Goal: Information Seeking & Learning: Learn about a topic

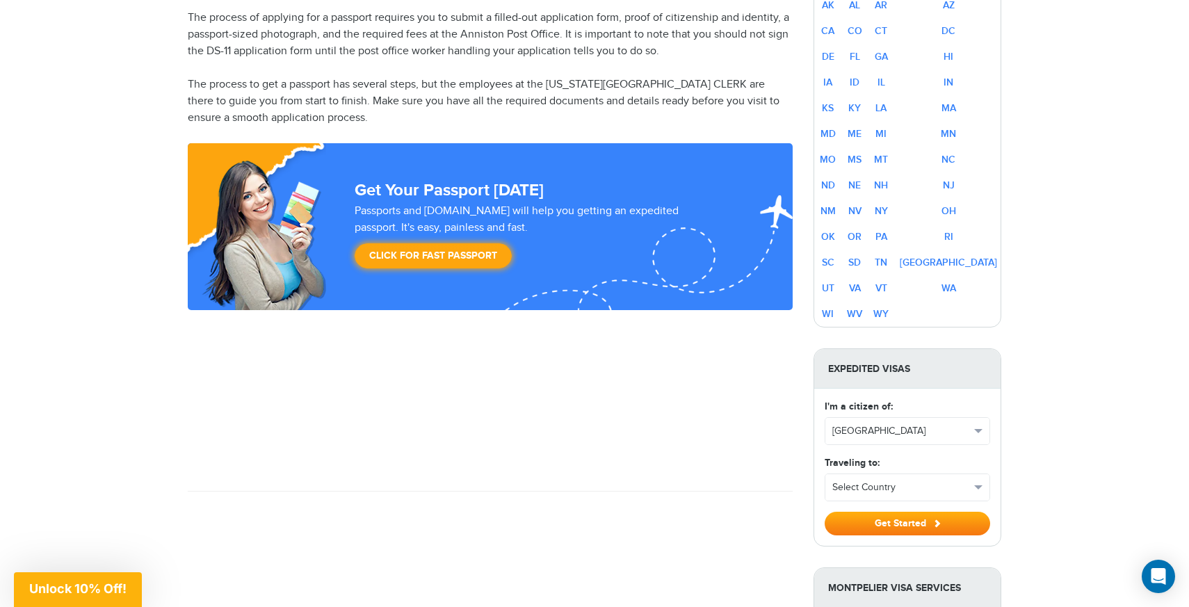
scroll to position [925, 0]
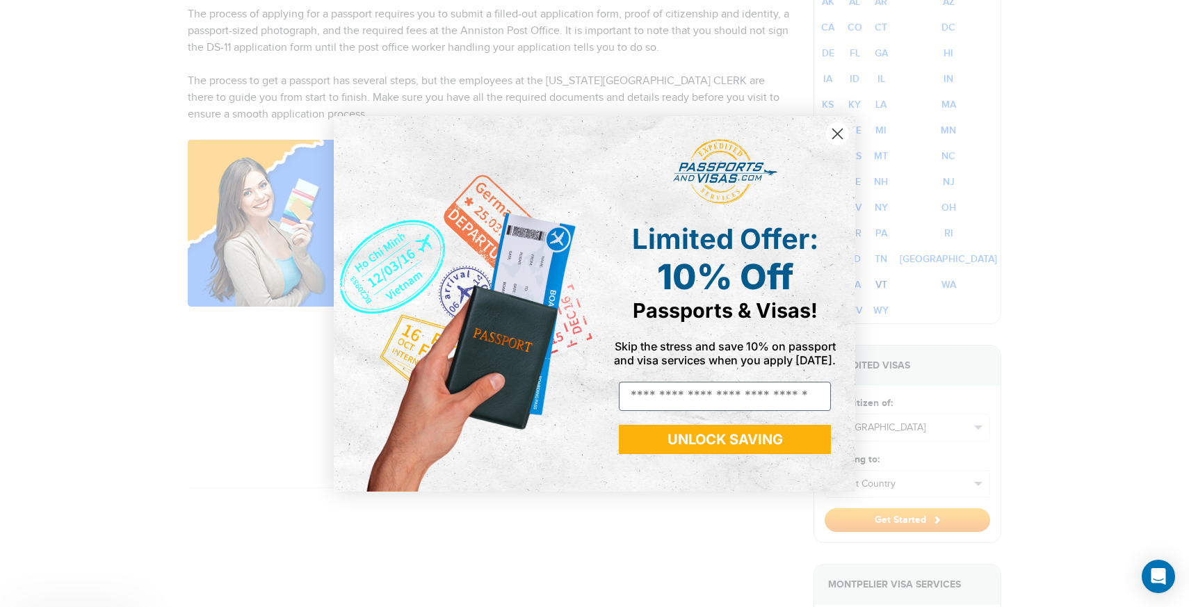
click at [930, 286] on div "Close dialog Limited Offer: 10% Off Passports & Visas! Skip the stress and save…" at bounding box center [594, 303] width 1189 height 607
click at [848, 126] on icon "Close dialog" at bounding box center [837, 134] width 24 height 24
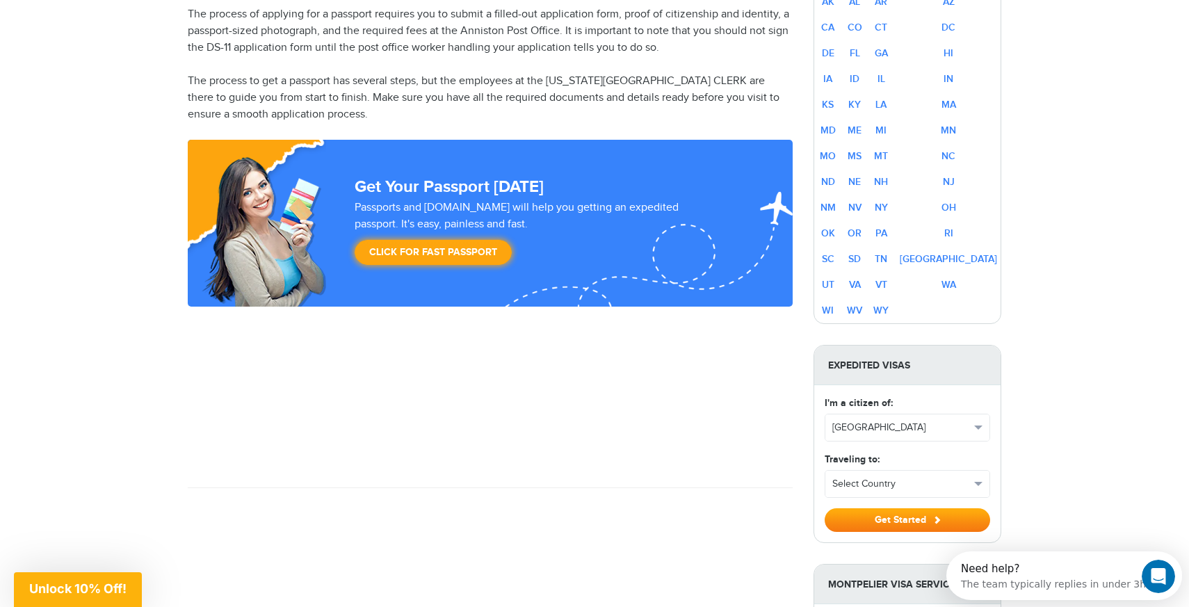
scroll to position [0, 0]
click at [887, 283] on link "VT" at bounding box center [881, 285] width 12 height 12
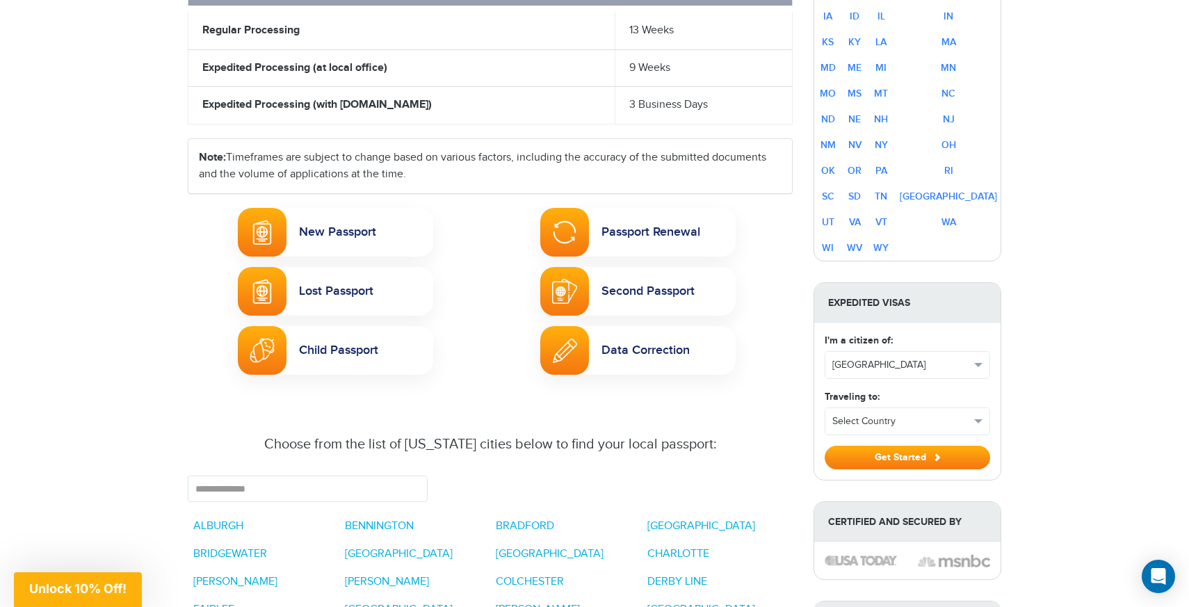
scroll to position [729, 0]
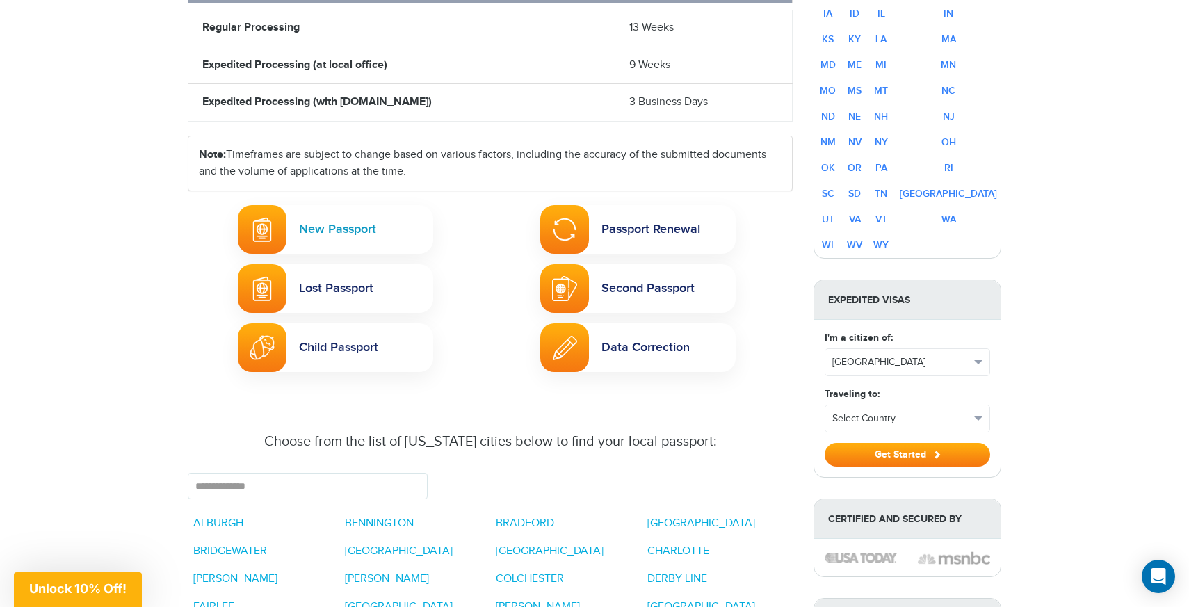
click at [381, 209] on link "New Passport" at bounding box center [335, 229] width 195 height 49
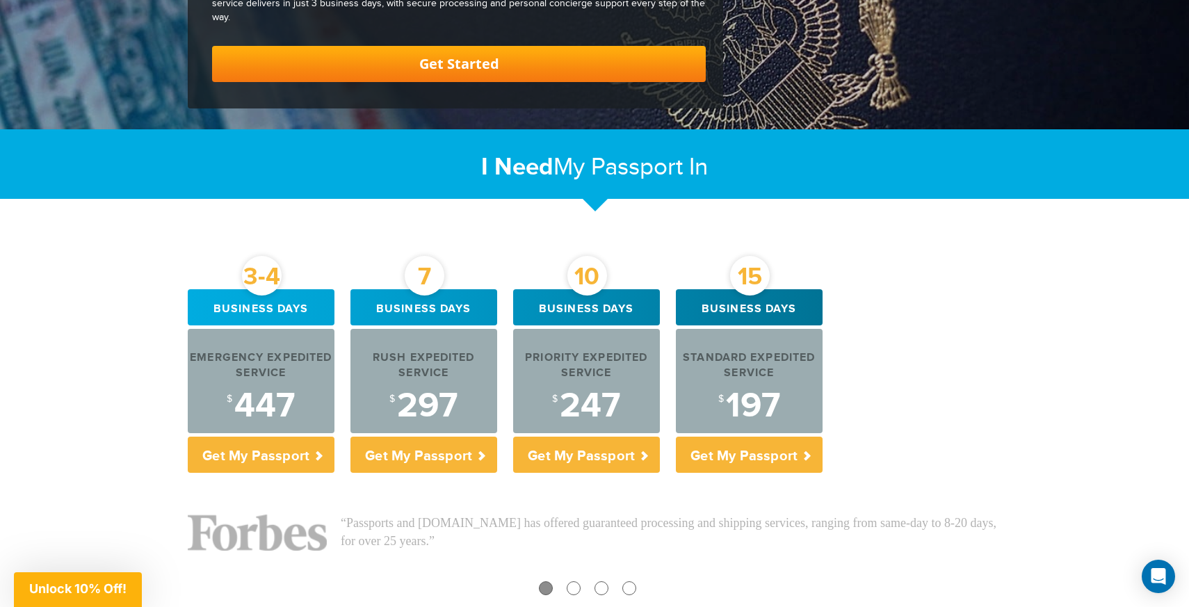
scroll to position [356, 0]
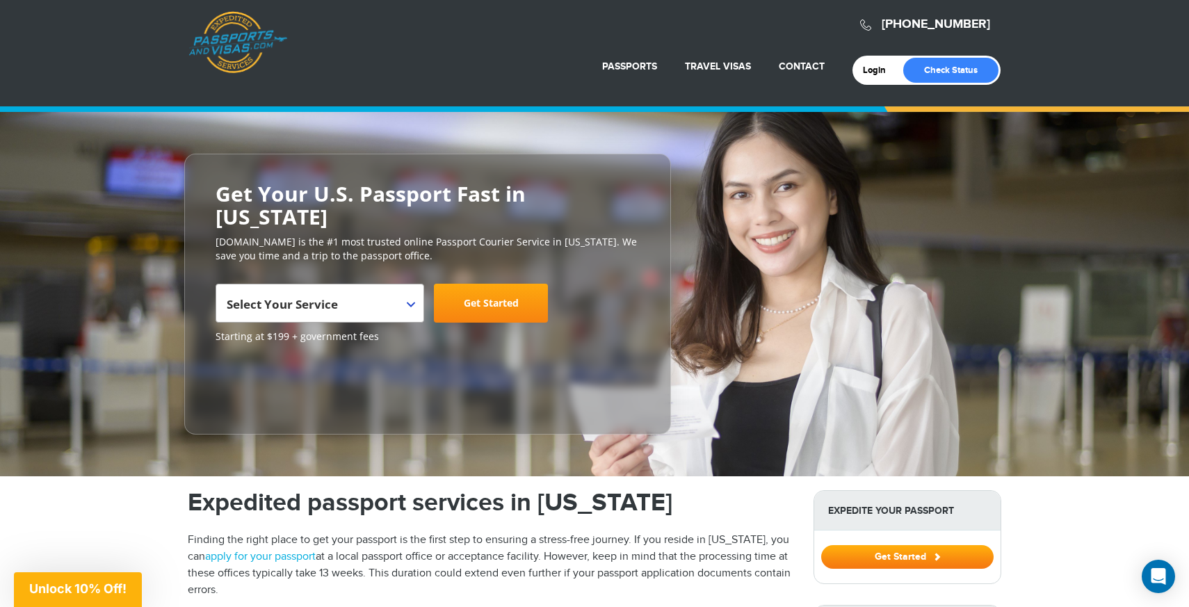
scroll to position [3, 0]
